Goal: Contribute content: Add original content to the website for others to see

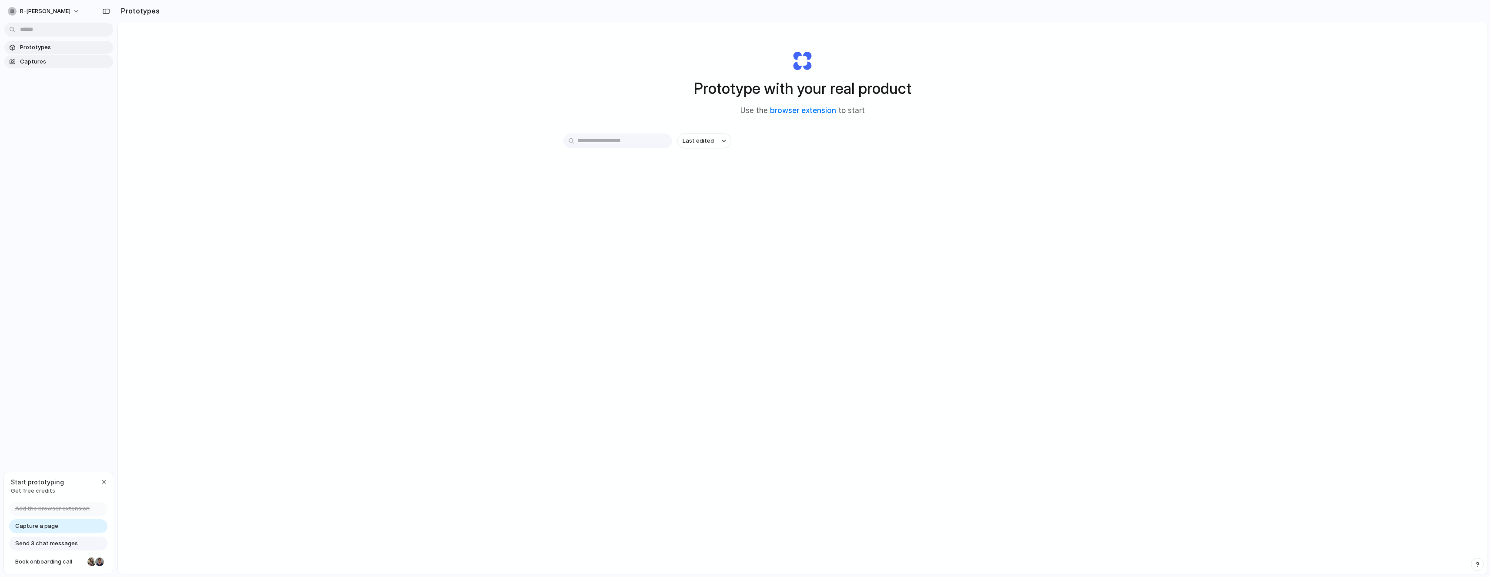
click at [43, 65] on span "Captures" at bounding box center [65, 61] width 90 height 9
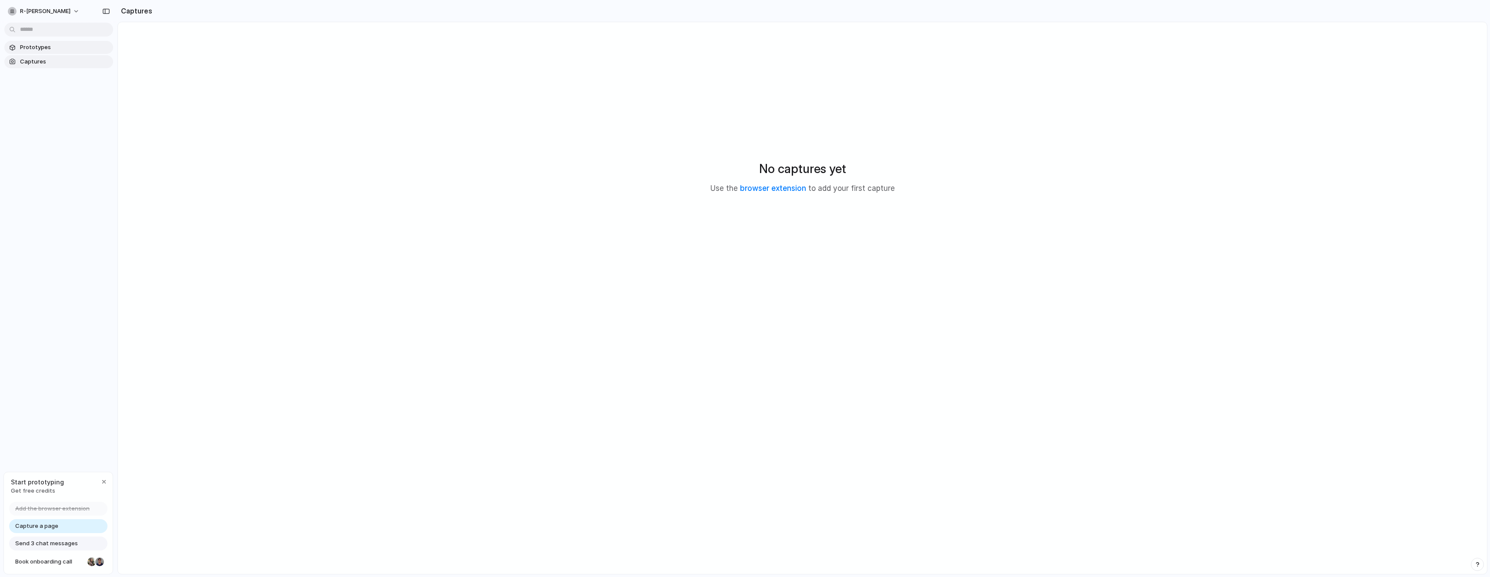
click at [36, 45] on span "Prototypes" at bounding box center [65, 47] width 90 height 9
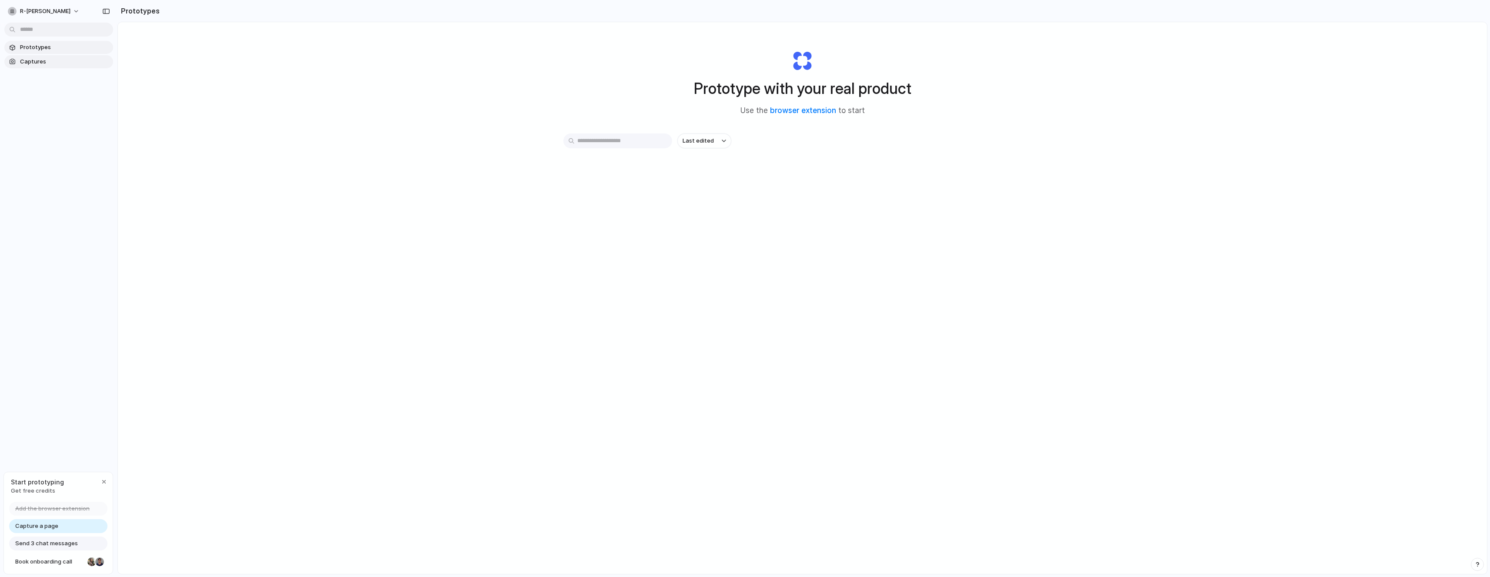
click at [48, 61] on span "Captures" at bounding box center [65, 61] width 90 height 9
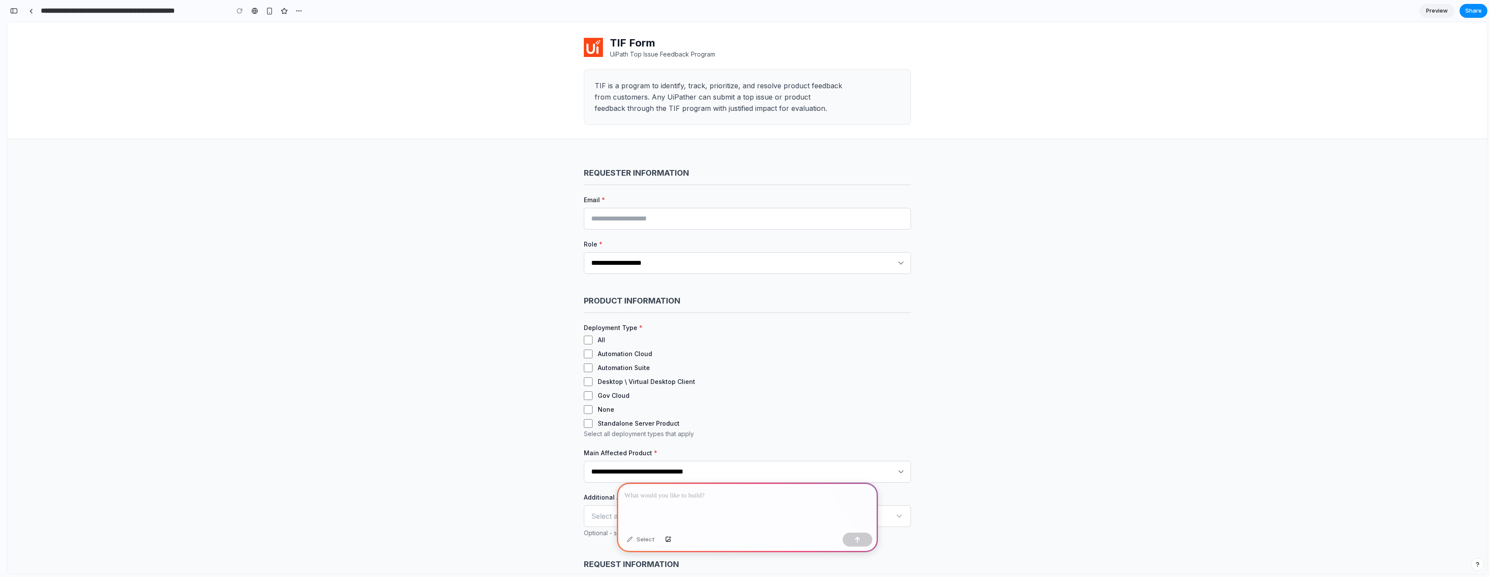
click at [663, 491] on p at bounding box center [747, 496] width 245 height 10
type input "**********"
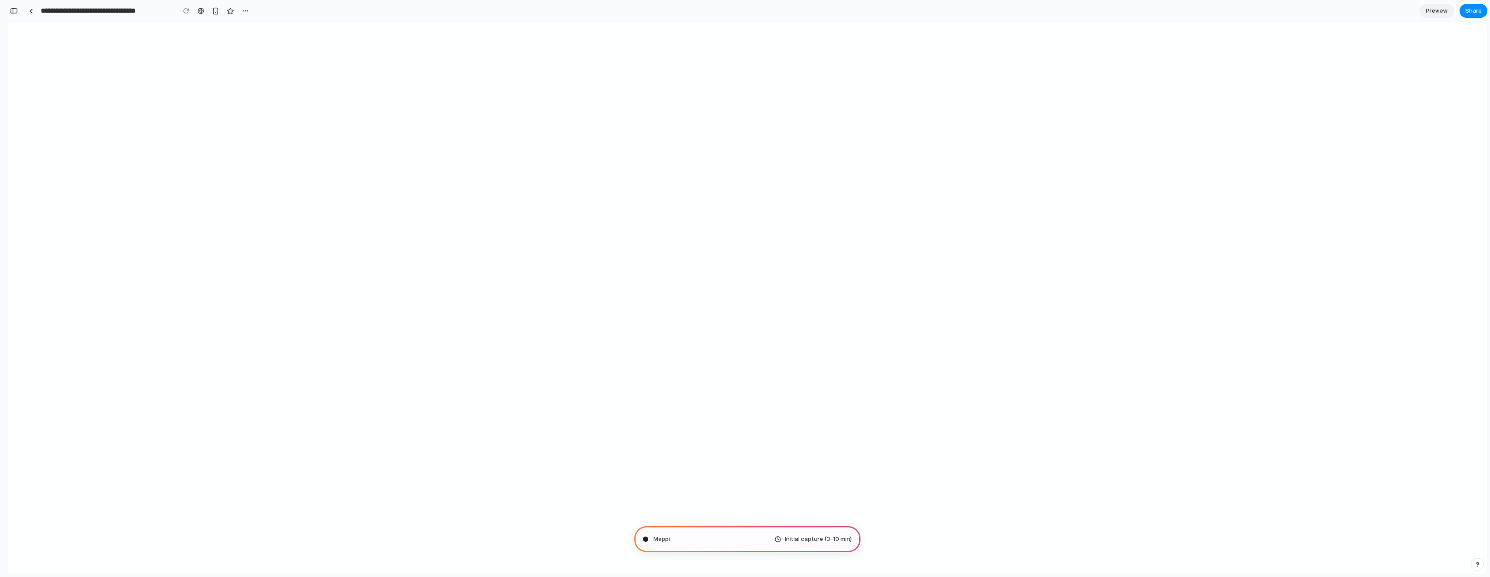
click at [1437, 10] on span "Preview" at bounding box center [1437, 11] width 22 height 9
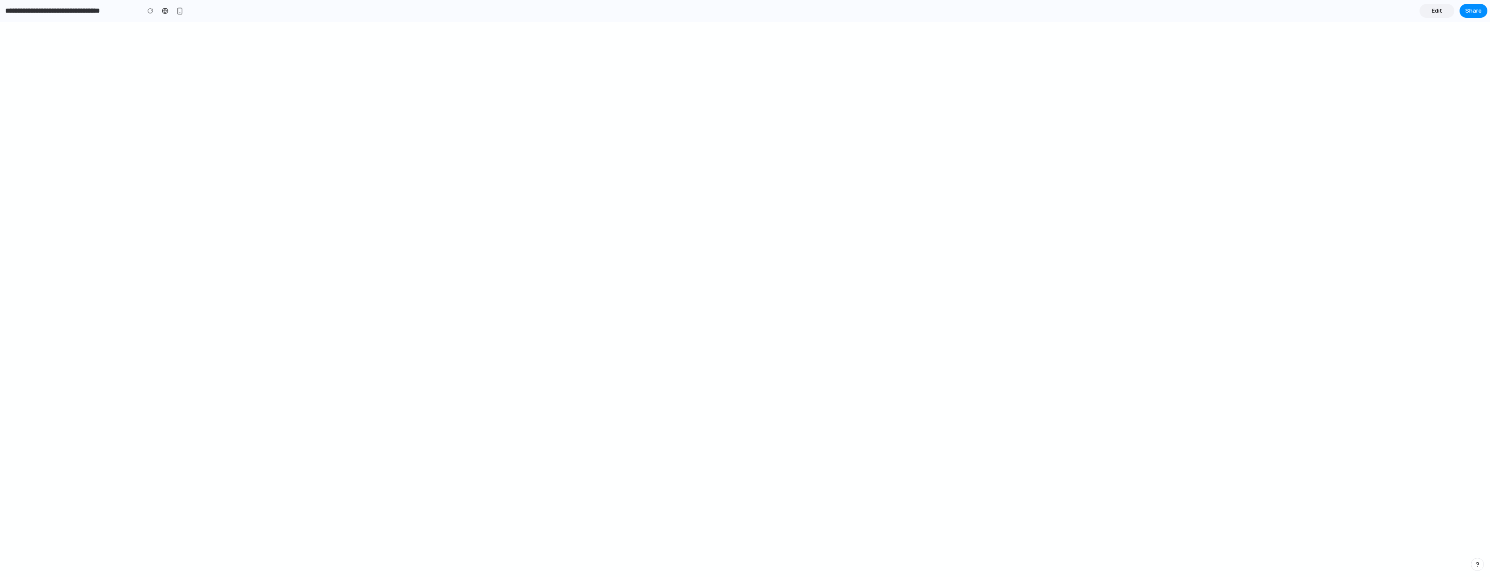
click at [1436, 9] on span "Edit" at bounding box center [1436, 11] width 10 height 9
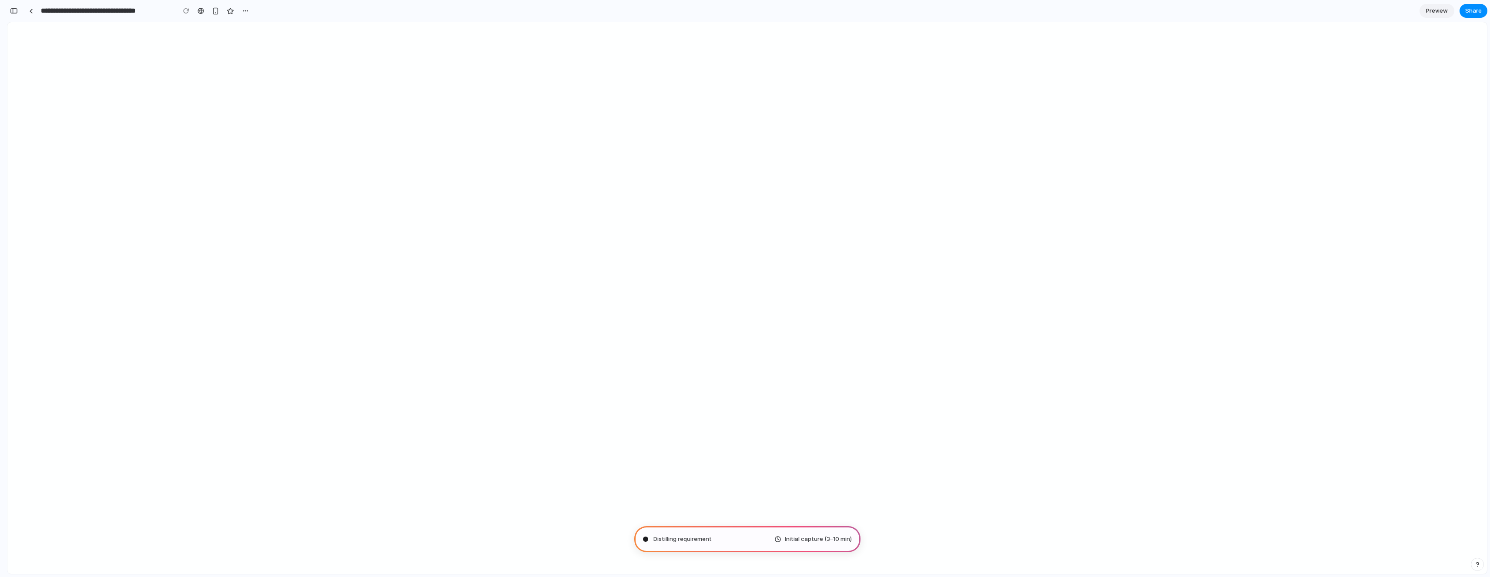
click at [703, 538] on span "Distilling requirement" at bounding box center [682, 539] width 58 height 9
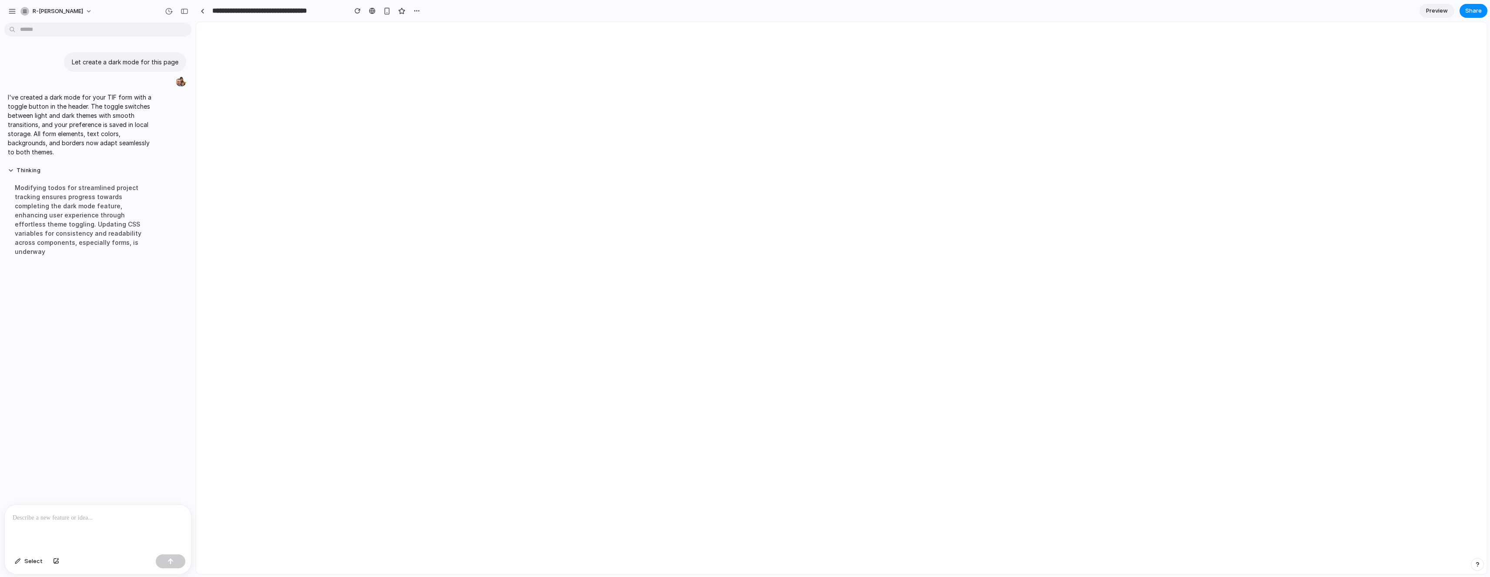
click at [62, 519] on p at bounding box center [98, 518] width 170 height 10
click at [164, 564] on button "button" at bounding box center [171, 562] width 30 height 14
